Goal: Information Seeking & Learning: Find specific fact

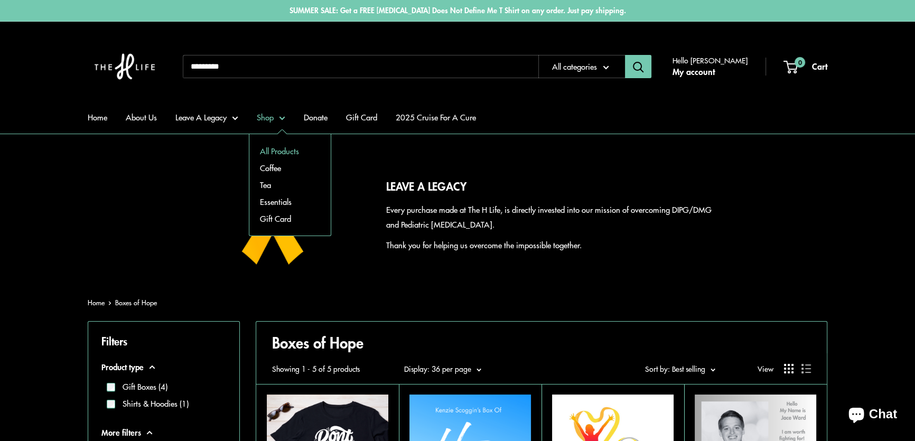
click at [274, 146] on link "All Products" at bounding box center [289, 151] width 81 height 17
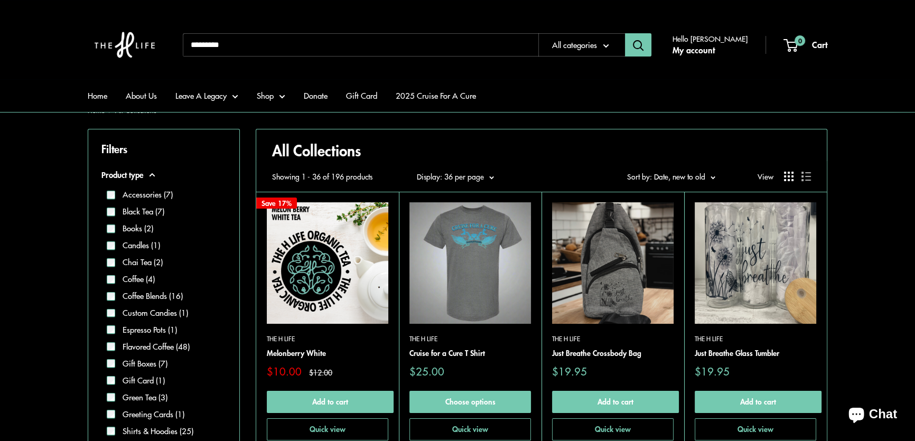
scroll to position [192, 0]
click at [142, 357] on li "Gift Boxes (7)" at bounding box center [166, 364] width 119 height 17
click at [142, 360] on label "Gift Boxes (7)" at bounding box center [141, 364] width 52 height 12
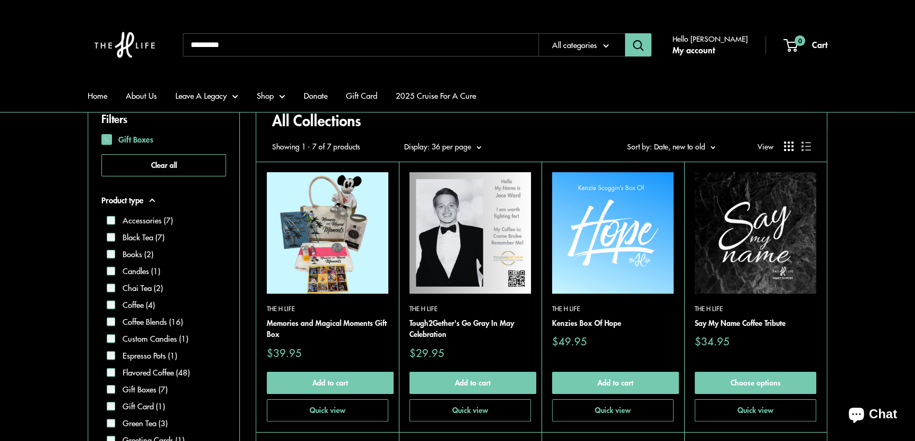
scroll to position [240, 0]
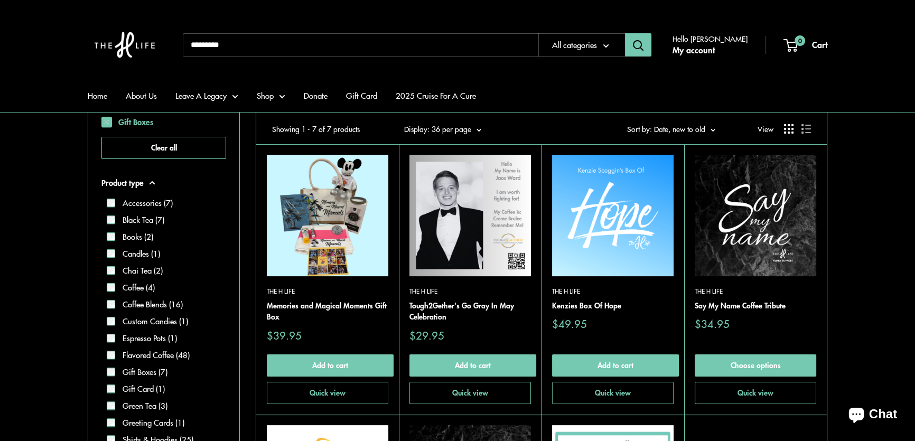
click at [754, 233] on img at bounding box center [756, 216] width 122 height 122
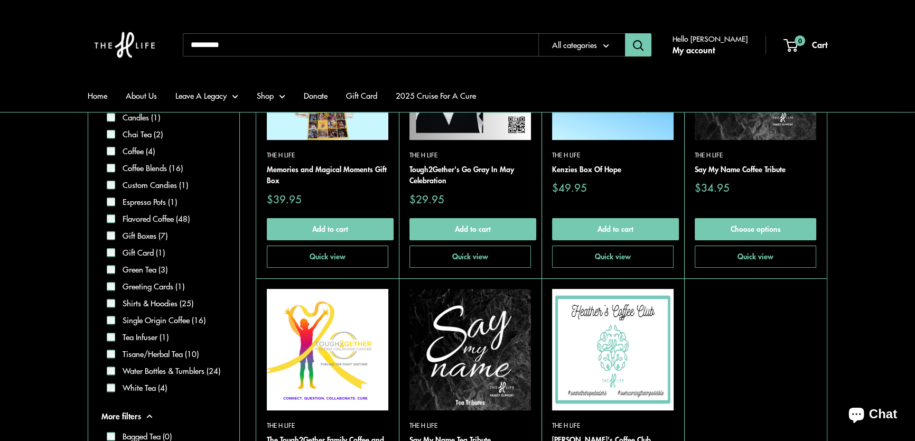
scroll to position [432, 0]
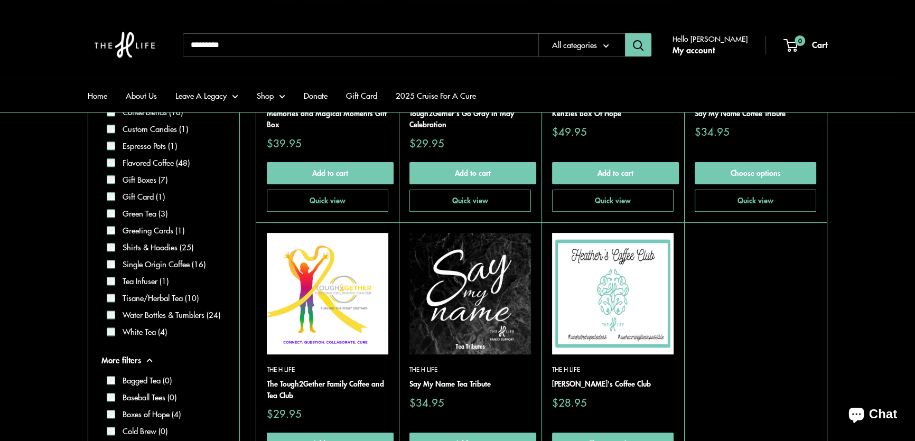
click at [625, 292] on img at bounding box center [613, 294] width 122 height 122
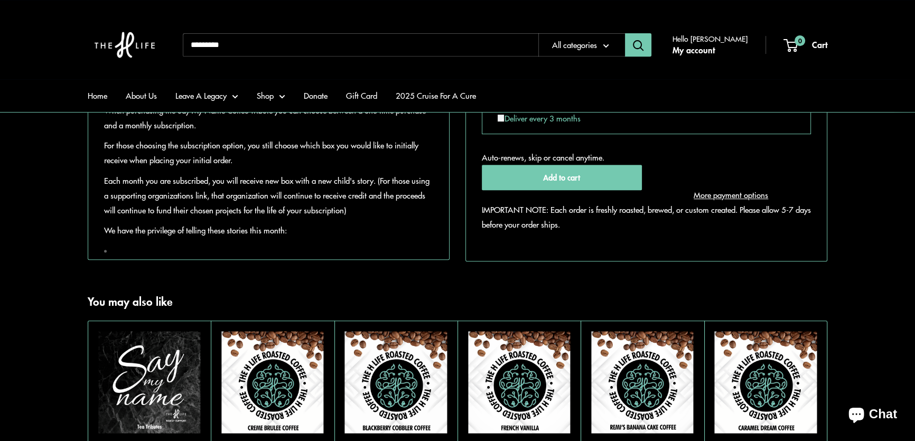
scroll to position [672, 0]
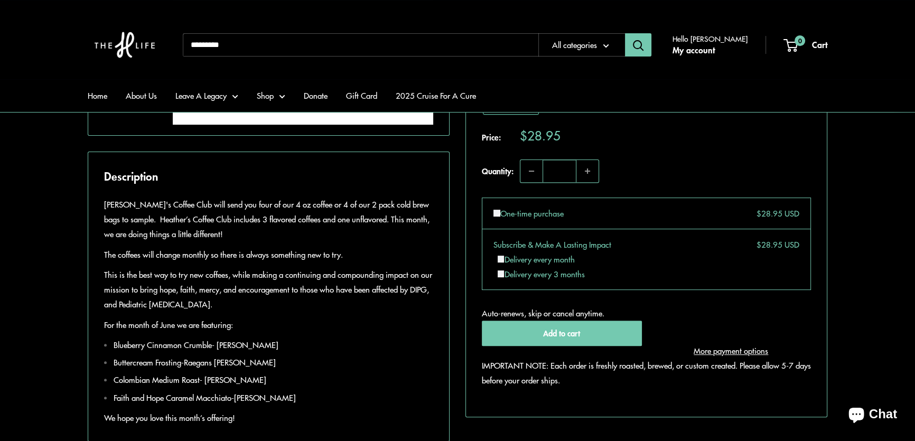
scroll to position [576, 0]
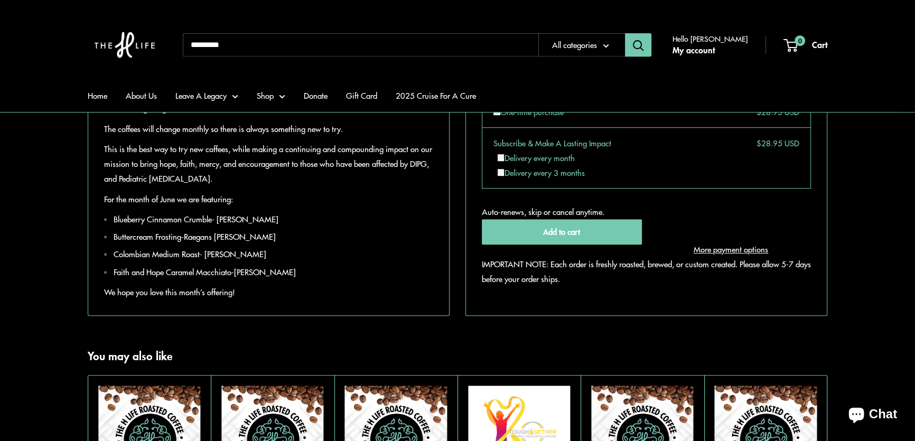
click at [230, 43] on input "Search..." at bounding box center [361, 44] width 356 height 23
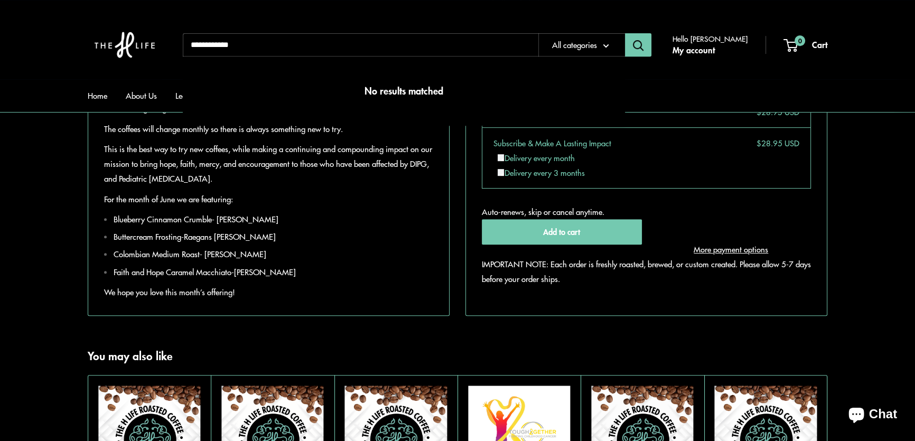
type input "**********"
click at [625, 33] on button "Search" at bounding box center [638, 44] width 26 height 23
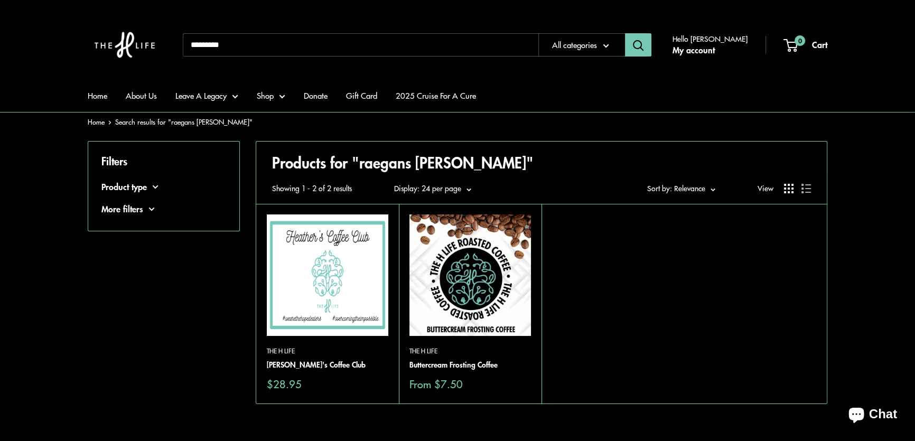
scroll to position [48, 0]
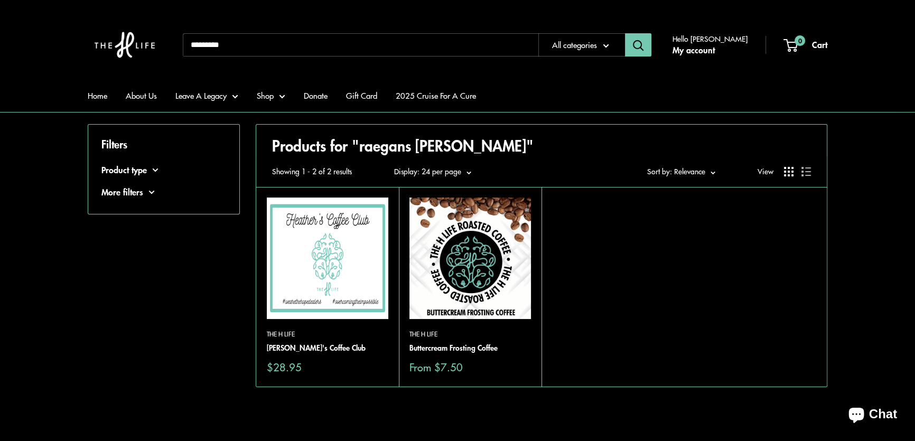
click at [0, 0] on img at bounding box center [0, 0] width 0 height 0
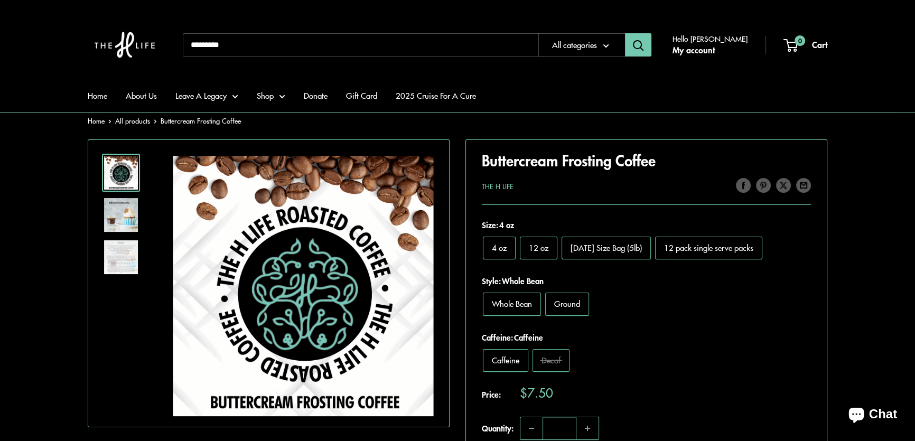
scroll to position [144, 0]
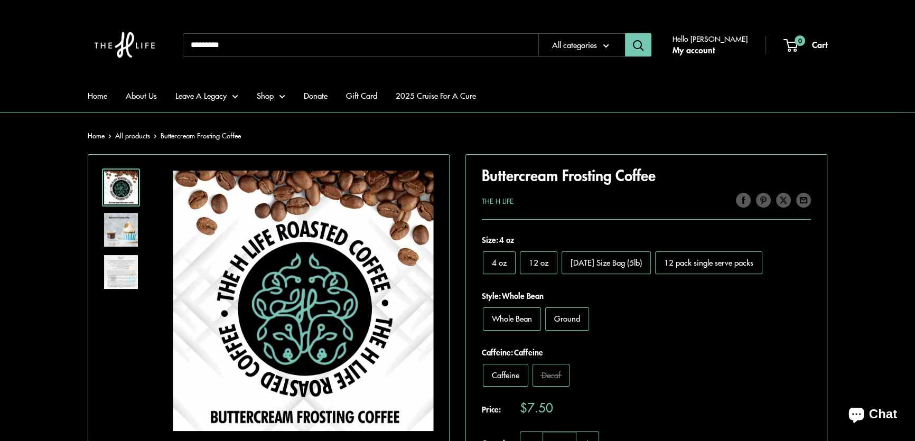
click at [128, 227] on img at bounding box center [121, 230] width 34 height 34
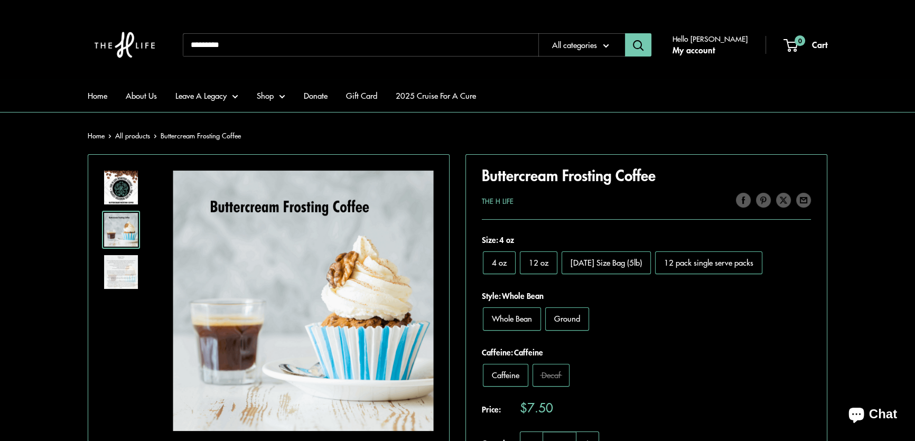
click at [126, 264] on img at bounding box center [121, 272] width 34 height 34
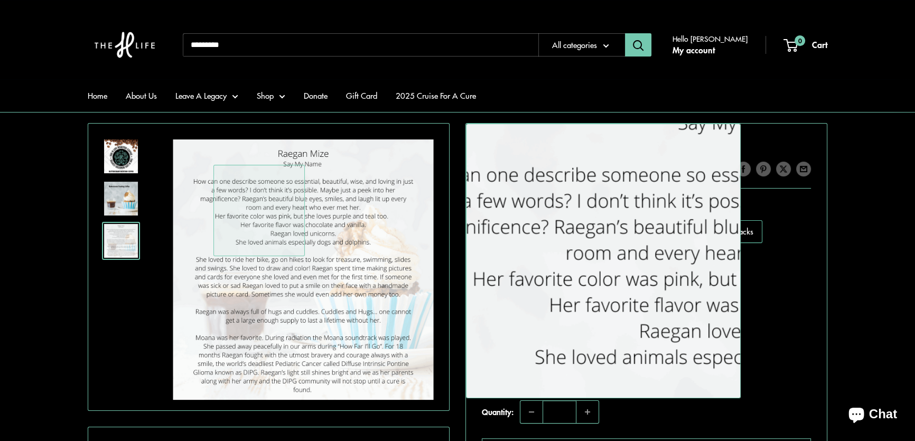
scroll to position [192, 0]
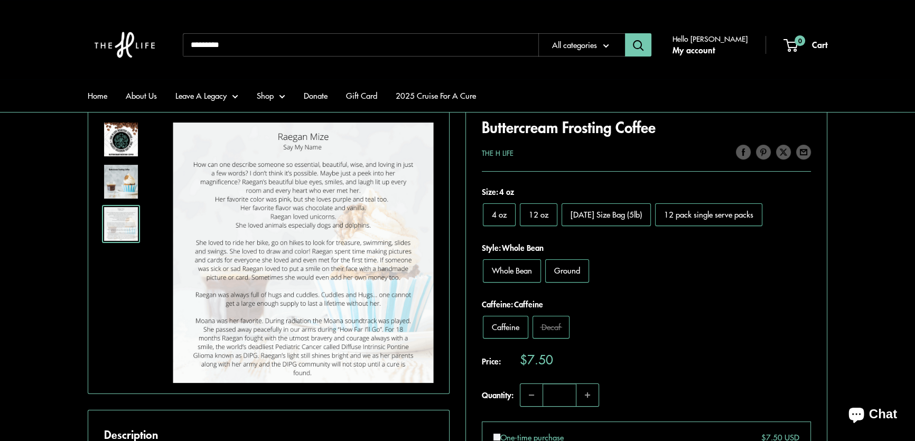
click at [132, 180] on img at bounding box center [121, 182] width 34 height 34
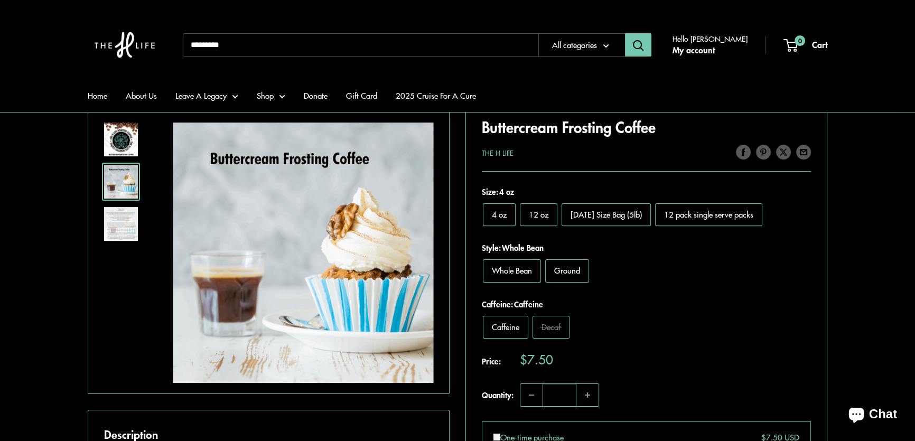
click at [126, 223] on img at bounding box center [121, 224] width 34 height 34
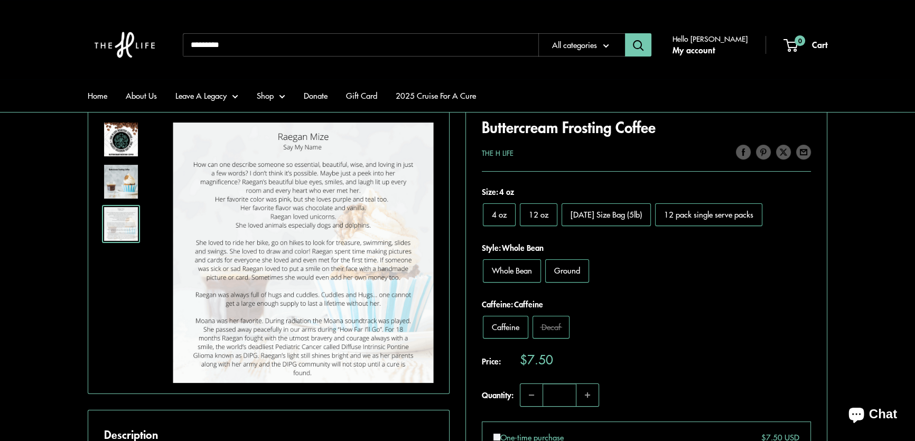
click at [123, 143] on img at bounding box center [121, 140] width 34 height 34
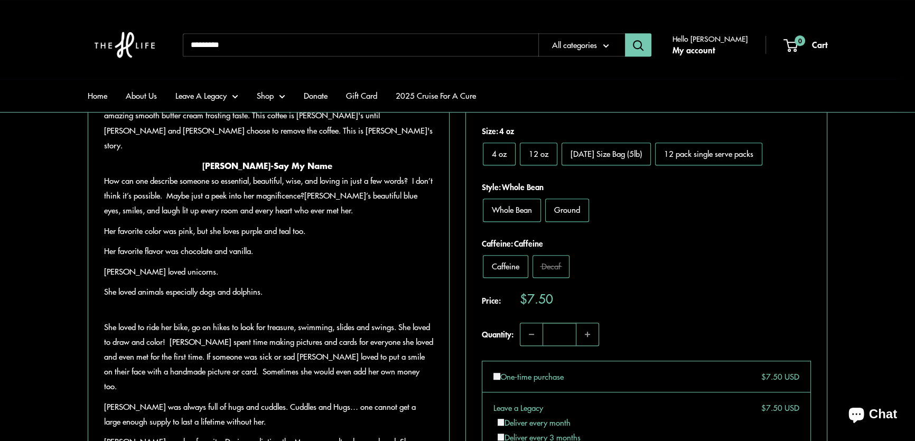
scroll to position [624, 0]
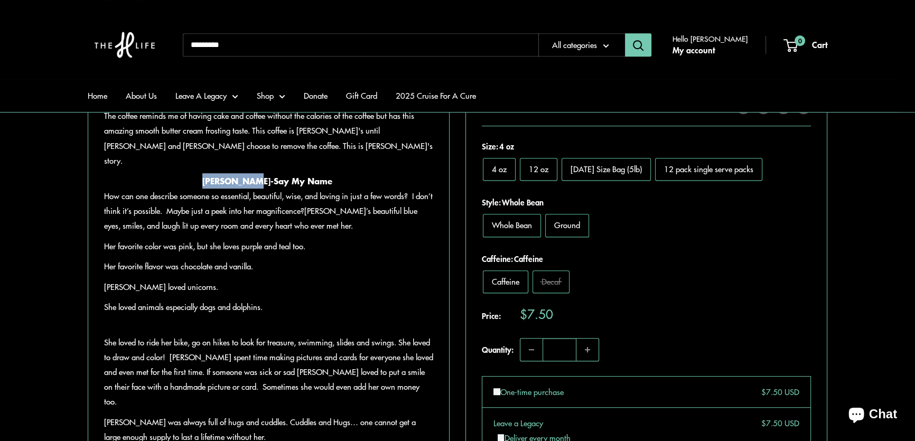
drag, startPoint x: 209, startPoint y: 195, endPoint x: 260, endPoint y: 193, distance: 51.8
click at [260, 187] on strong "Raegan Mize-" at bounding box center [237, 180] width 71 height 13
copy strong "Raegan Mize"
click at [350, 231] on p "How can one describe someone so essential, beautiful, wise, and loving in just …" at bounding box center [268, 211] width 329 height 44
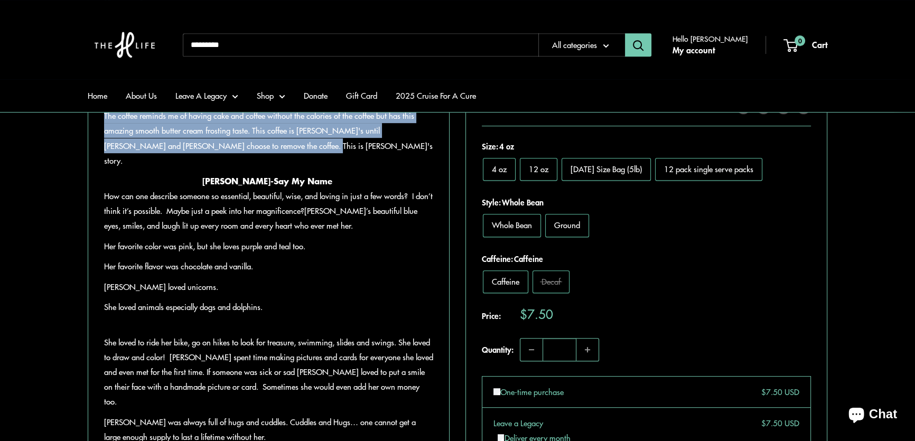
drag, startPoint x: 105, startPoint y: 143, endPoint x: 268, endPoint y: 172, distance: 165.2
click at [268, 167] on p "The coffee reminds me of having cake and coffee without the calories of the cof…" at bounding box center [268, 137] width 329 height 59
copy p "The coffee reminds me of having cake and coffee without the calories of the cof…"
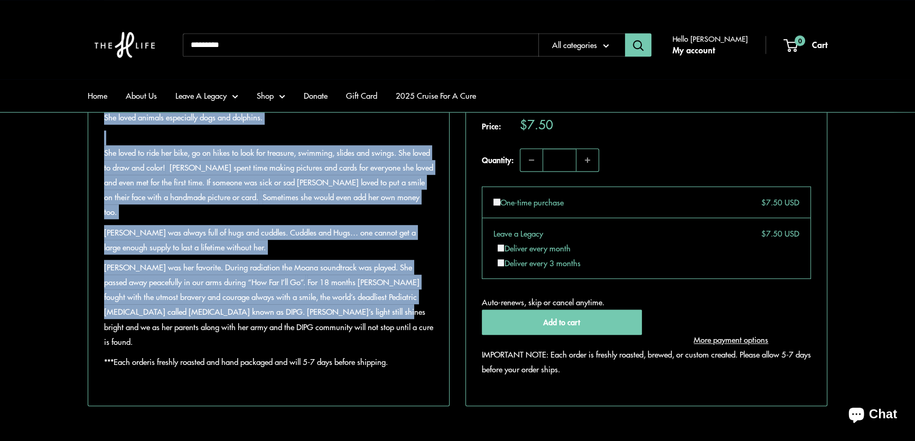
scroll to position [816, 0]
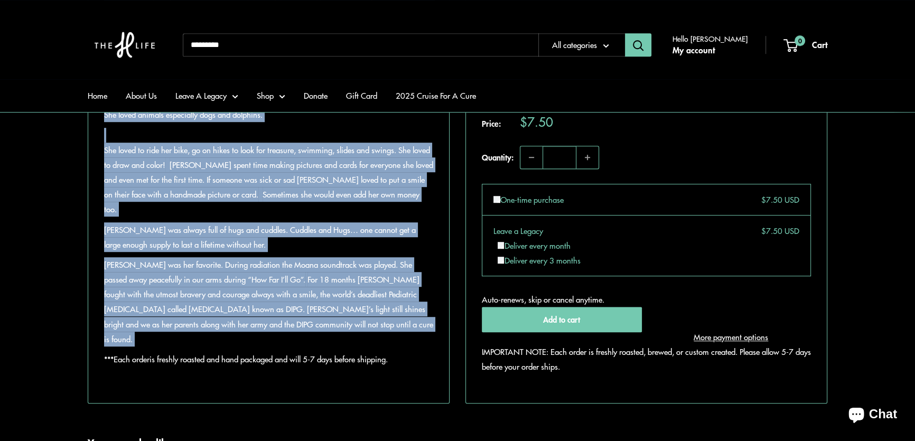
drag, startPoint x: 105, startPoint y: 208, endPoint x: 375, endPoint y: 318, distance: 291.9
click at [375, 318] on div "This coffee has been made for a specific little girl in mind: Raegan Mize. It t…" at bounding box center [268, 109] width 329 height 556
copy div "How can one describe someone so essential, beautiful, wise, and loving in just …"
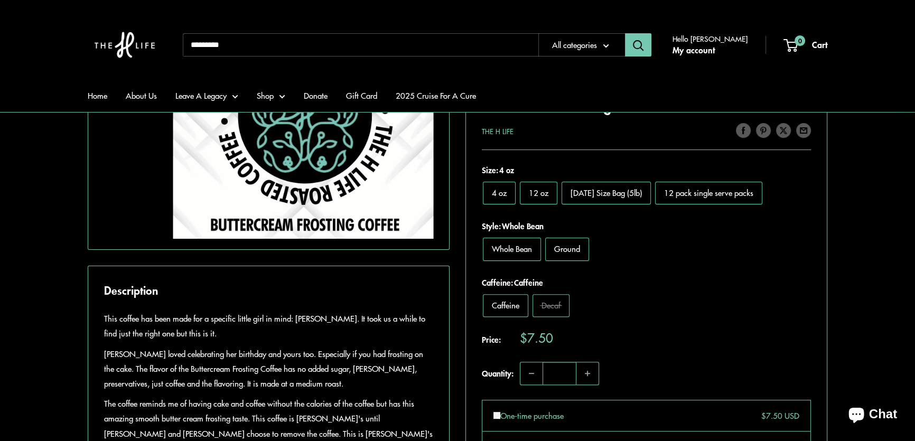
scroll to position [576, 0]
